Goal: Task Accomplishment & Management: Manage account settings

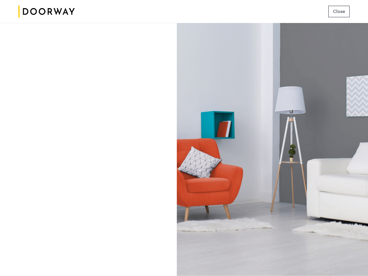
click at [339, 12] on span "Close" at bounding box center [339, 11] width 12 height 7
